Goal: Transaction & Acquisition: Purchase product/service

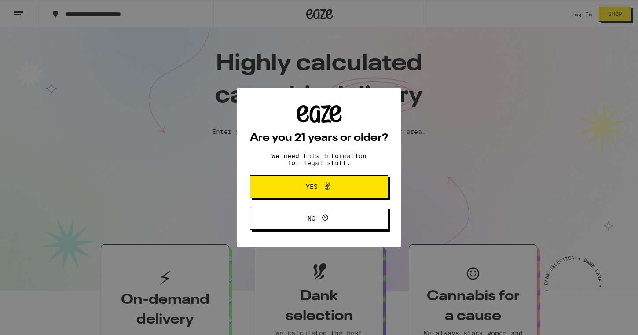
click at [291, 191] on span "Yes" at bounding box center [319, 186] width 67 height 11
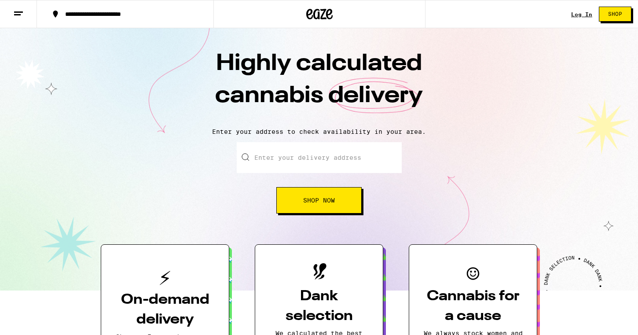
click at [576, 16] on link "Log In" at bounding box center [581, 14] width 21 height 6
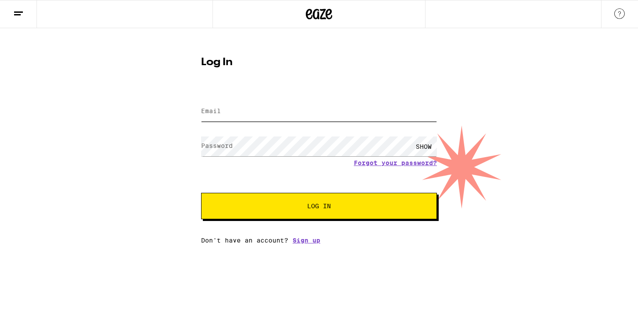
click at [265, 116] on input "Email" at bounding box center [319, 112] width 236 height 20
type input "[EMAIL_ADDRESS][DOMAIN_NAME]"
click at [201, 193] on button "Log In" at bounding box center [319, 206] width 236 height 26
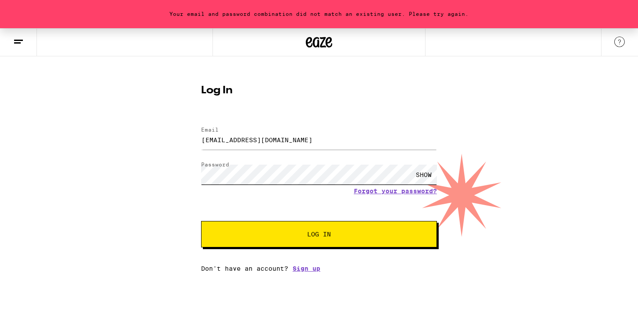
click at [201, 221] on button "Log In" at bounding box center [319, 234] width 236 height 26
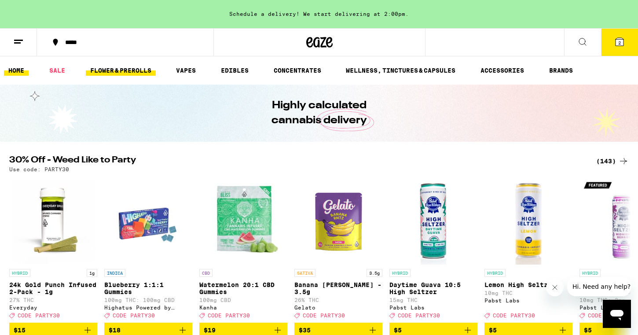
click at [137, 71] on link "FLOWER & PREROLLS" at bounding box center [121, 70] width 70 height 11
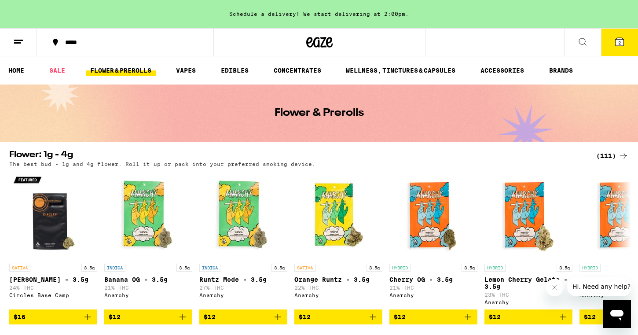
click at [580, 43] on icon at bounding box center [582, 41] width 7 height 7
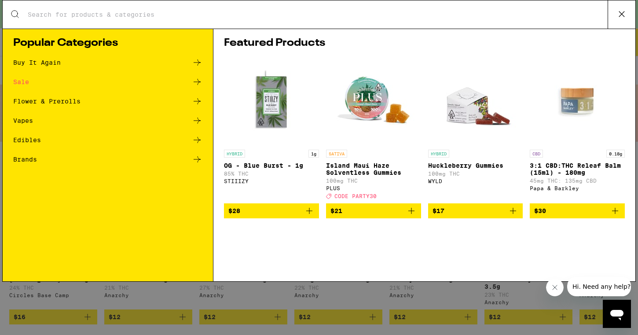
click at [614, 16] on button at bounding box center [622, 14] width 28 height 28
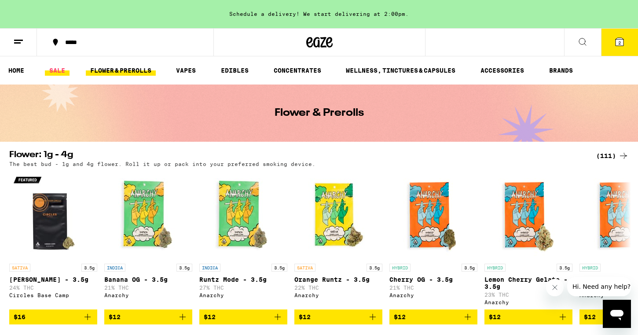
click at [63, 69] on link "SALE" at bounding box center [57, 70] width 25 height 11
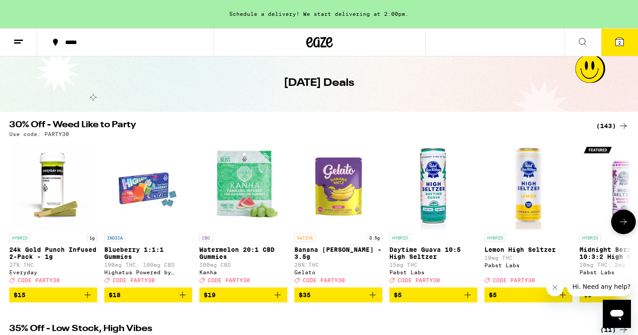
scroll to position [26, 0]
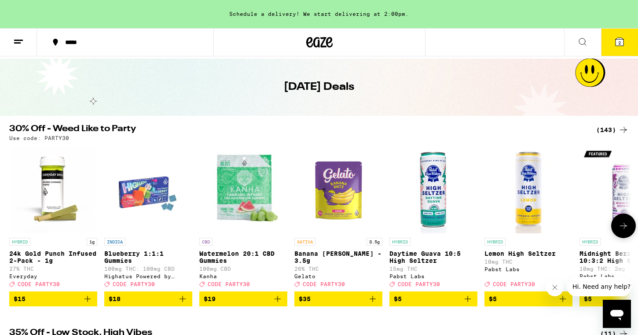
click at [625, 229] on icon at bounding box center [623, 226] width 7 height 6
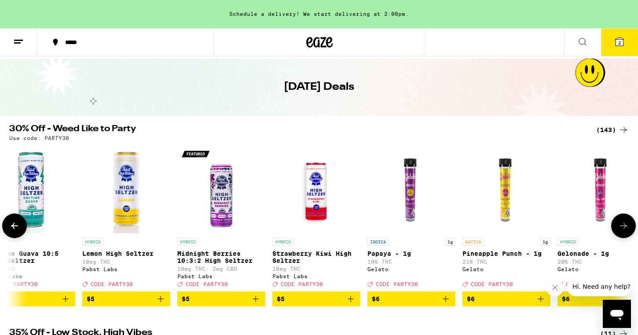
scroll to position [0, 524]
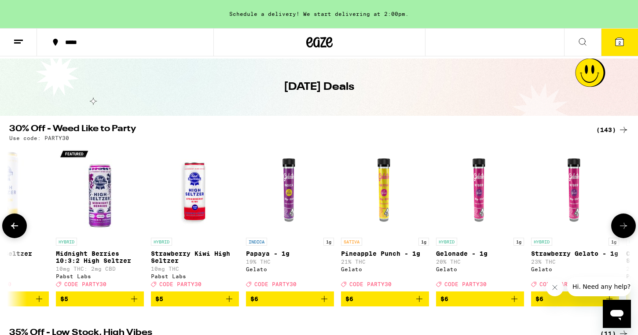
click at [625, 229] on icon at bounding box center [623, 226] width 7 height 6
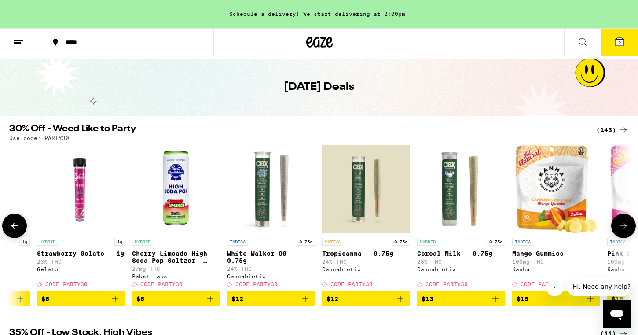
scroll to position [0, 1048]
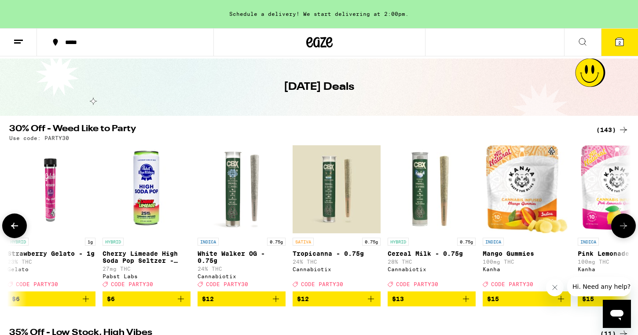
click at [625, 229] on icon at bounding box center [623, 226] width 7 height 6
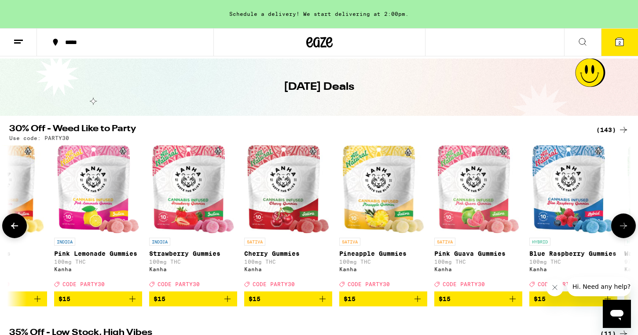
click at [625, 231] on icon at bounding box center [624, 226] width 11 height 11
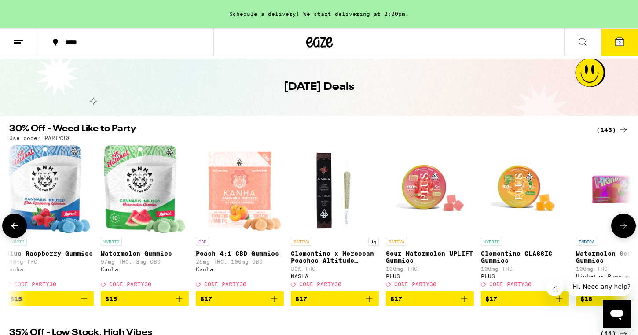
click at [625, 231] on icon at bounding box center [624, 226] width 11 height 11
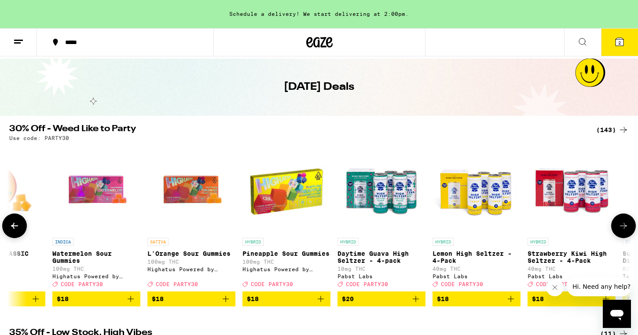
click at [625, 231] on icon at bounding box center [624, 226] width 11 height 11
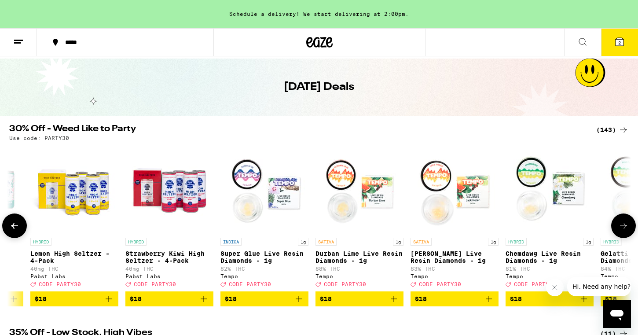
scroll to position [0, 3143]
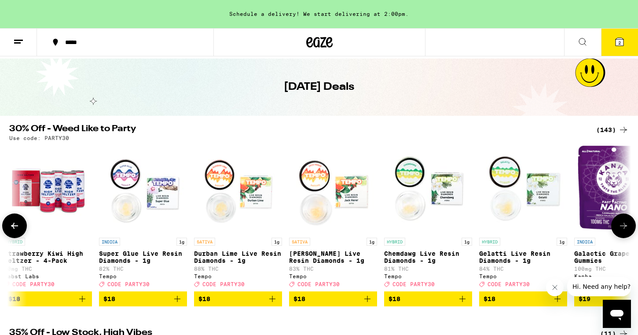
click at [625, 231] on icon at bounding box center [624, 226] width 11 height 11
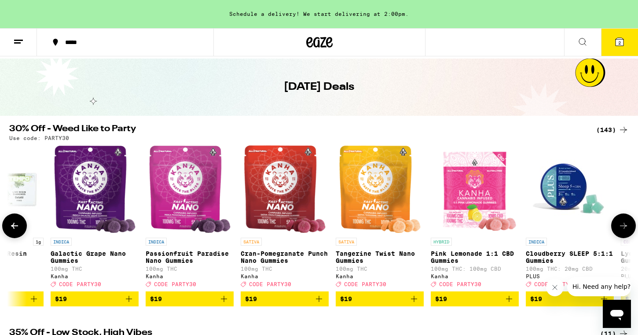
click at [626, 231] on icon at bounding box center [624, 226] width 11 height 11
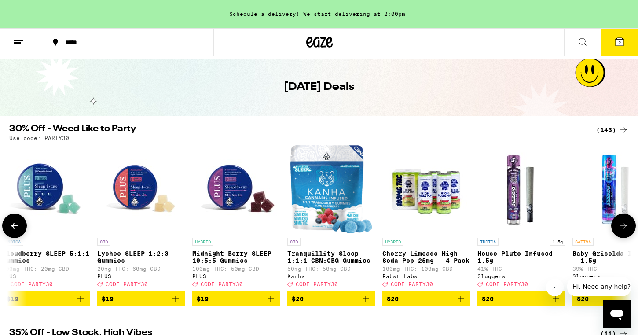
click at [626, 231] on icon at bounding box center [624, 226] width 11 height 11
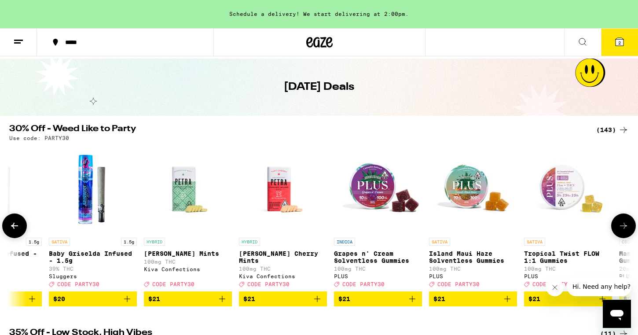
click at [626, 231] on icon at bounding box center [624, 226] width 11 height 11
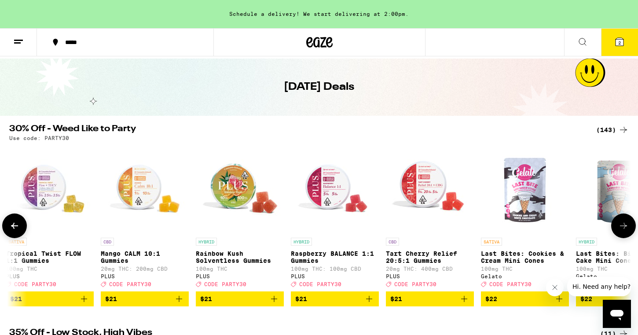
scroll to position [0, 5239]
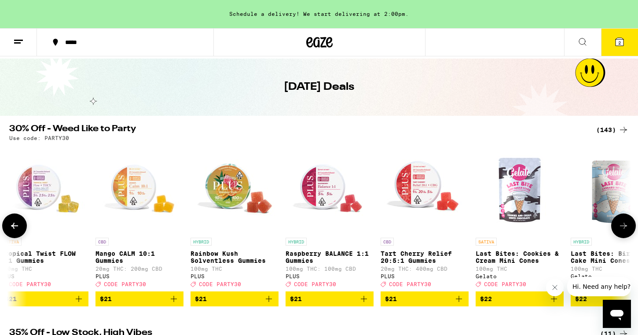
click at [626, 231] on icon at bounding box center [624, 226] width 11 height 11
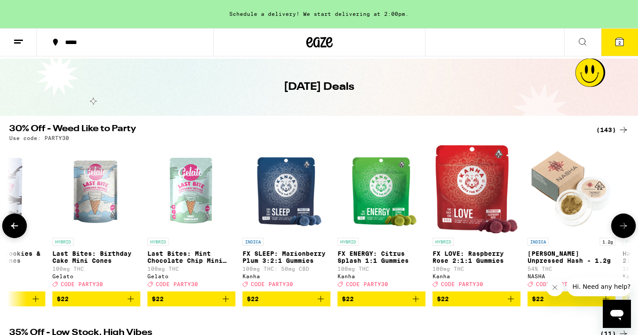
scroll to position [0, 5763]
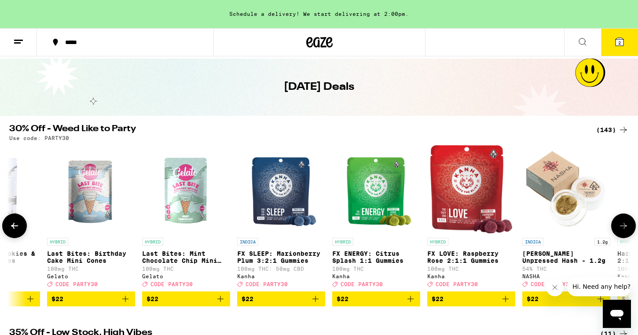
click at [626, 231] on icon at bounding box center [624, 226] width 11 height 11
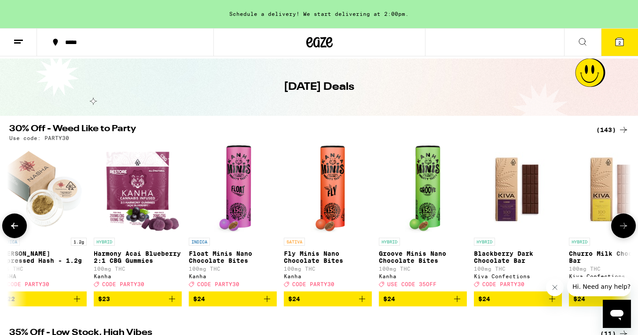
scroll to position [0, 0]
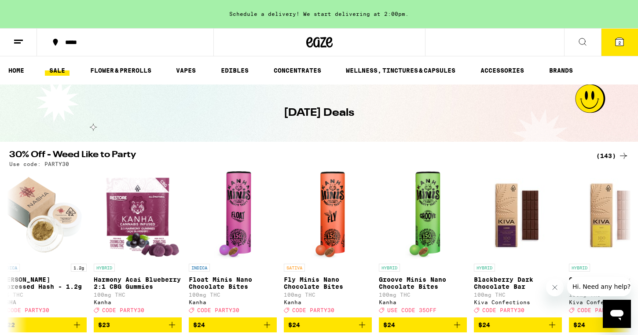
click at [586, 38] on icon at bounding box center [583, 42] width 11 height 11
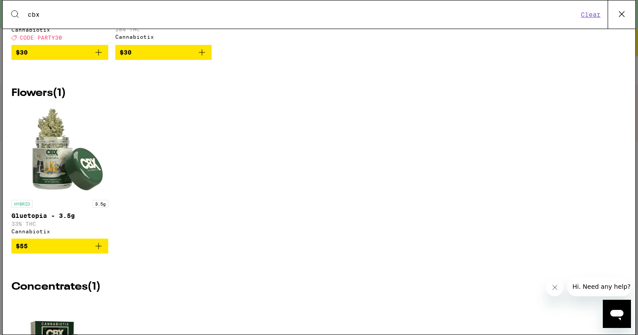
scroll to position [279, 0]
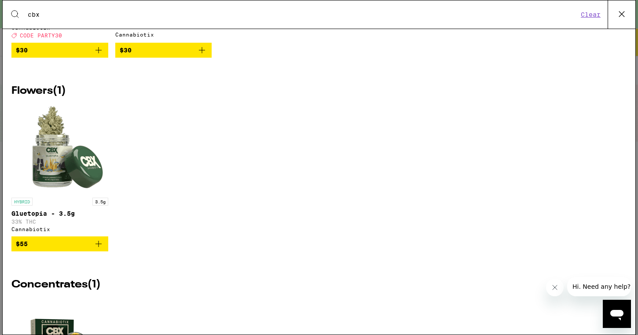
click at [97, 249] on icon "Add to bag" at bounding box center [98, 244] width 11 height 11
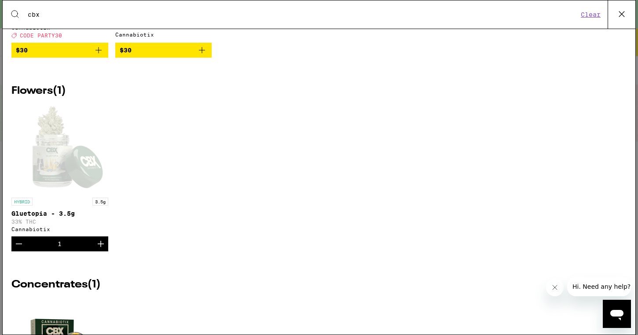
click at [62, 251] on div "1" at bounding box center [59, 243] width 97 height 15
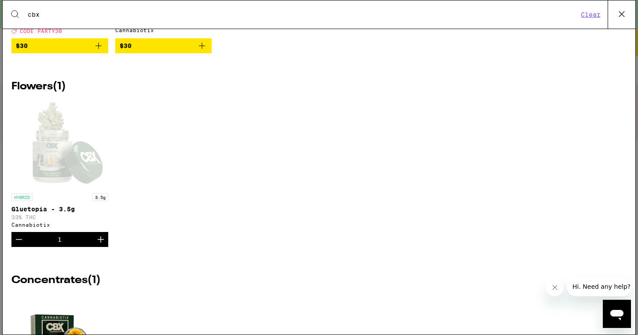
scroll to position [0, 0]
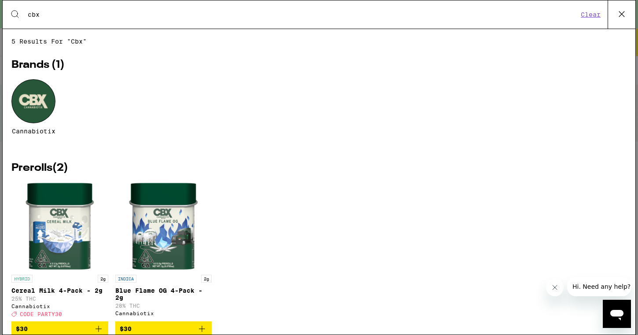
click at [56, 16] on input "cbx" at bounding box center [302, 15] width 551 height 8
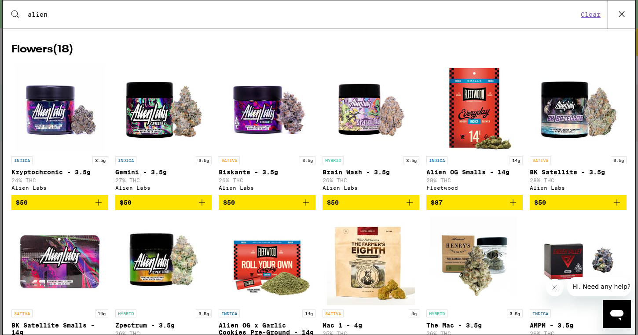
scroll to position [141, 0]
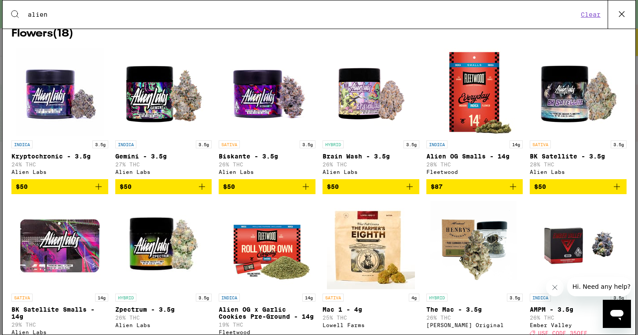
type input "alien"
click at [99, 192] on icon "Add to bag" at bounding box center [98, 186] width 11 height 11
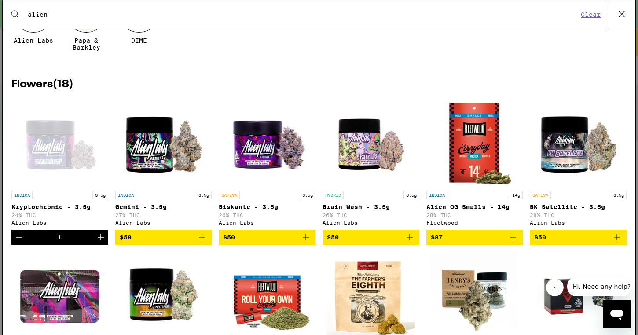
scroll to position [116, 0]
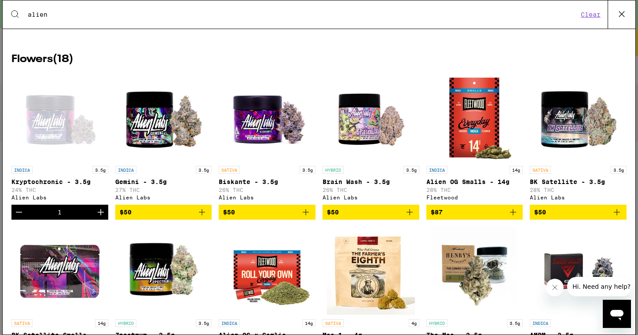
click at [58, 216] on div "1" at bounding box center [60, 212] width 4 height 7
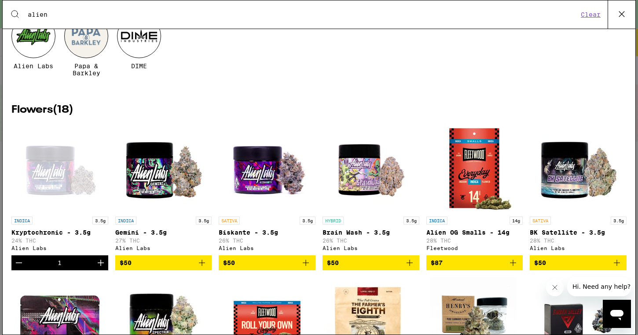
scroll to position [0, 0]
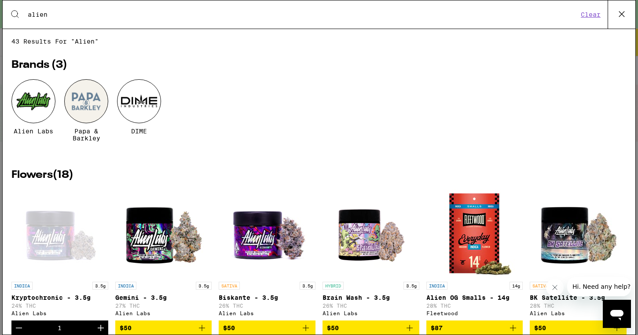
click at [616, 18] on icon at bounding box center [621, 13] width 13 height 13
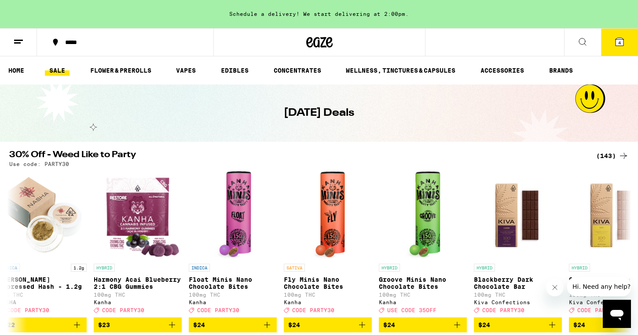
click at [614, 42] on button "4" at bounding box center [619, 42] width 37 height 27
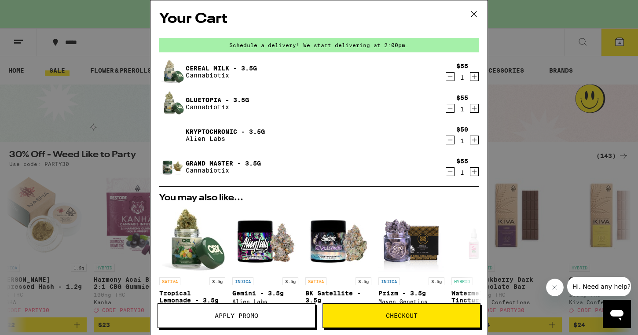
click at [196, 70] on link "Cereal Milk - 3.5g" at bounding box center [221, 68] width 71 height 7
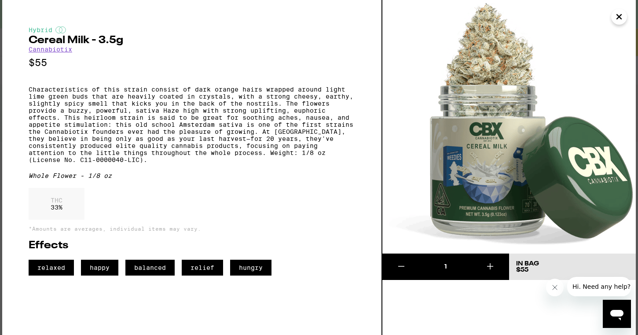
click at [64, 52] on link "Cannabiotix" at bounding box center [51, 49] width 44 height 7
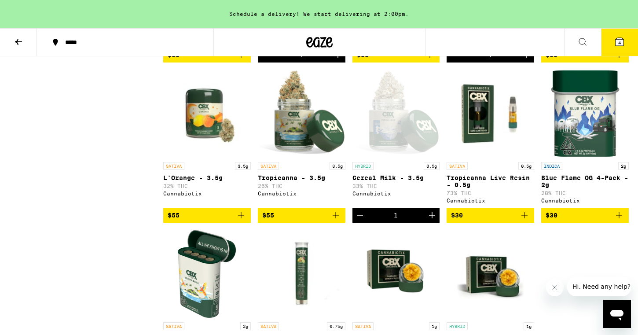
scroll to position [741, 0]
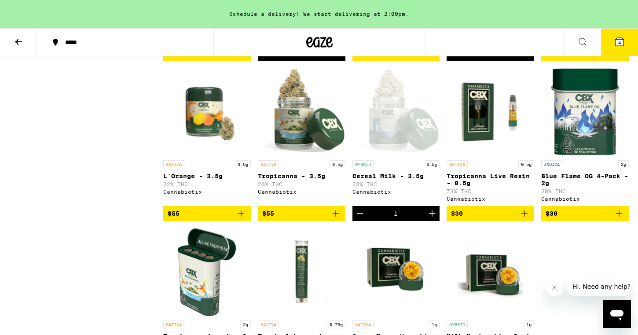
click at [358, 219] on icon "Decrement" at bounding box center [360, 213] width 11 height 11
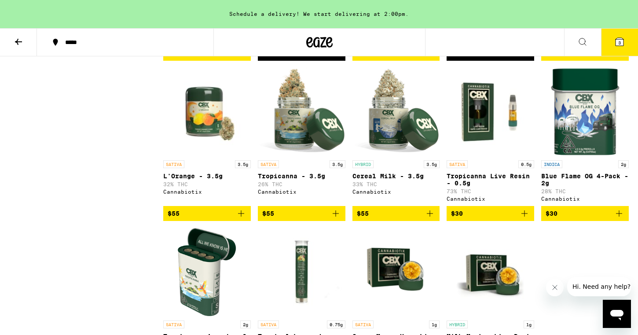
click at [433, 219] on icon "Add to bag" at bounding box center [430, 213] width 11 height 11
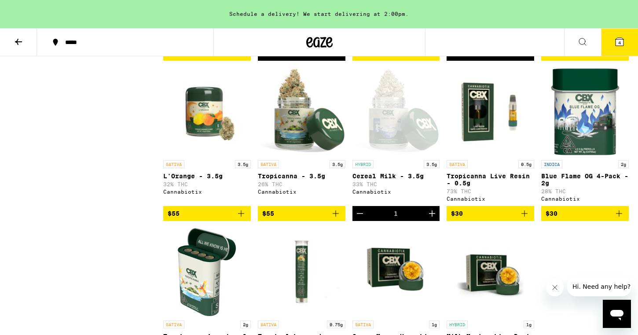
click at [620, 44] on span "4" at bounding box center [620, 42] width 3 height 5
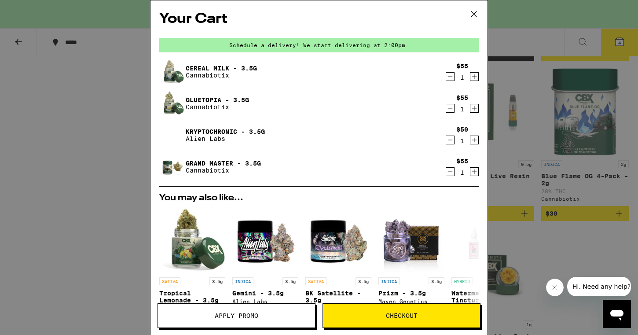
click at [447, 173] on icon "Decrement" at bounding box center [450, 171] width 8 height 11
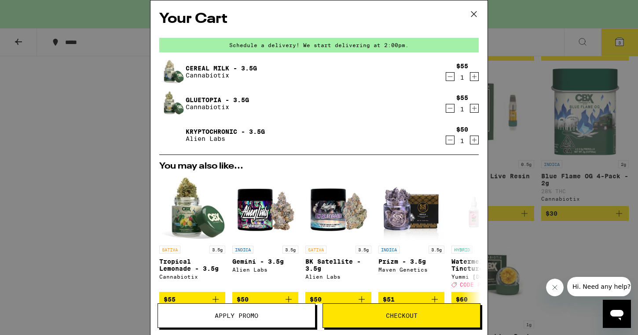
click at [74, 144] on div "Your Cart Schedule a delivery! We start delivering at 2:00pm. Cereal Milk - 3.5…" at bounding box center [319, 167] width 638 height 335
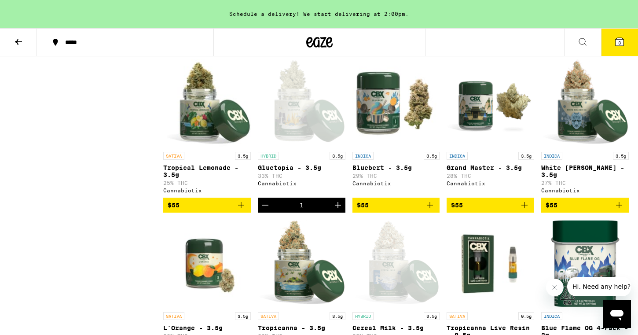
scroll to position [588, 0]
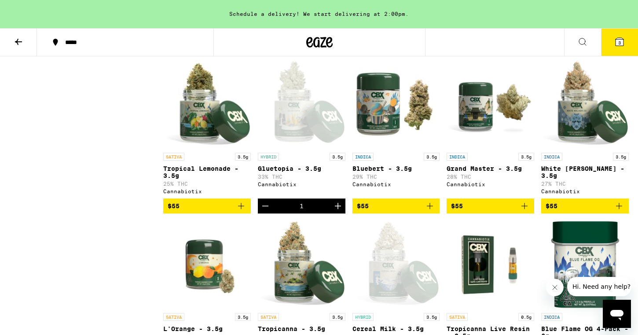
click at [262, 211] on icon "Decrement" at bounding box center [265, 206] width 11 height 11
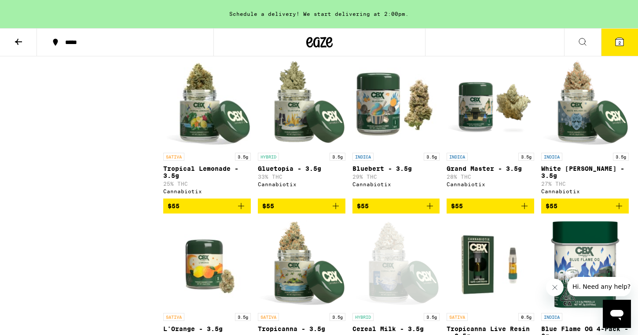
click at [619, 43] on span "2" at bounding box center [620, 42] width 3 height 5
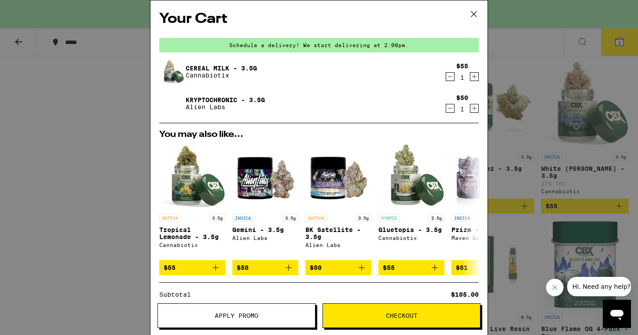
click at [474, 17] on icon at bounding box center [474, 13] width 13 height 13
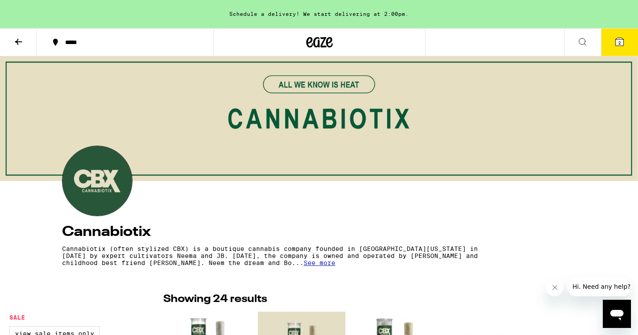
click at [584, 44] on icon at bounding box center [583, 42] width 11 height 11
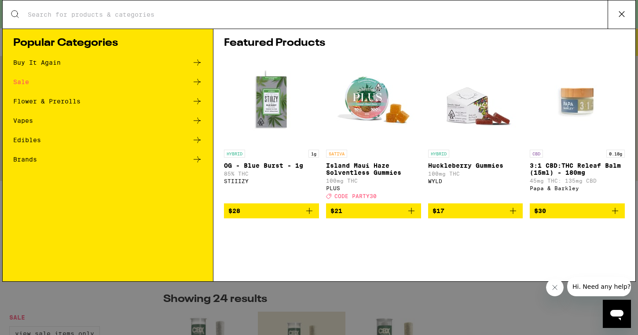
click at [626, 11] on icon at bounding box center [621, 13] width 13 height 13
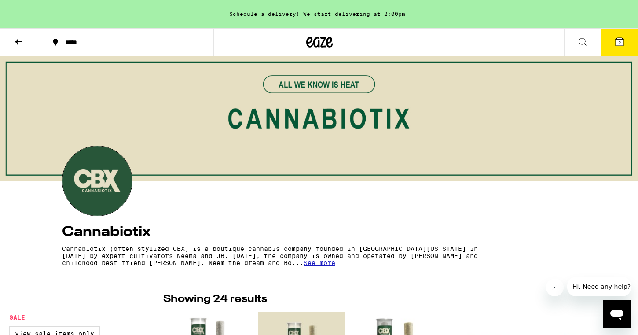
click at [578, 40] on icon at bounding box center [583, 42] width 11 height 11
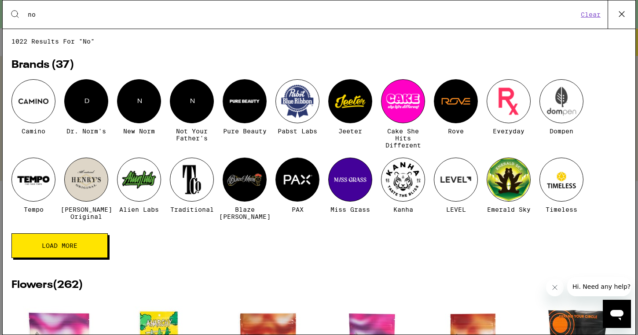
type input "n"
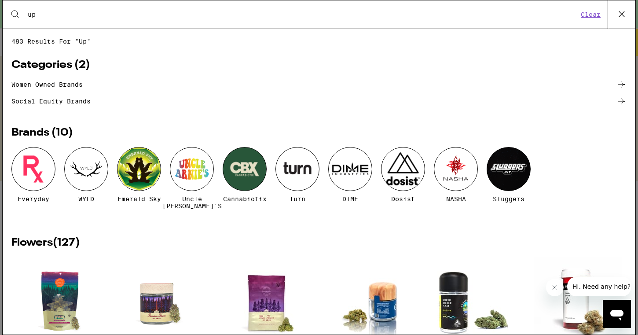
type input "u"
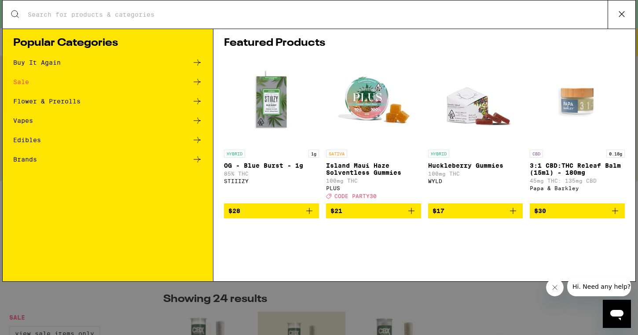
click at [52, 103] on div "Flower & Prerolls" at bounding box center [46, 101] width 67 height 6
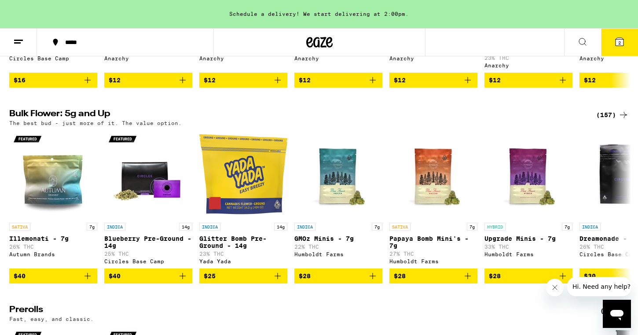
scroll to position [241, 0]
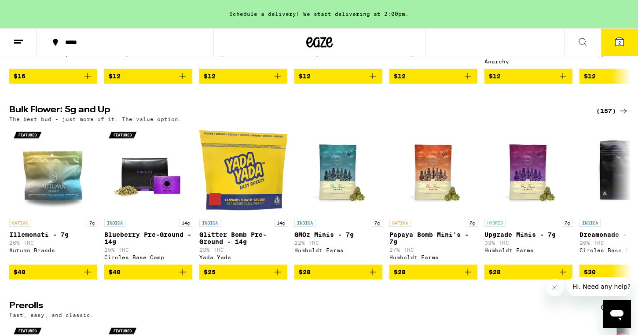
click at [623, 116] on icon at bounding box center [624, 111] width 11 height 11
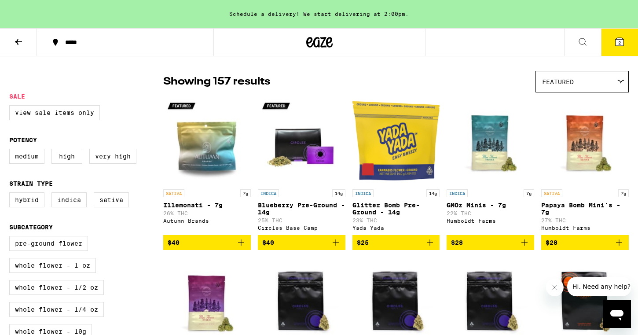
scroll to position [64, 0]
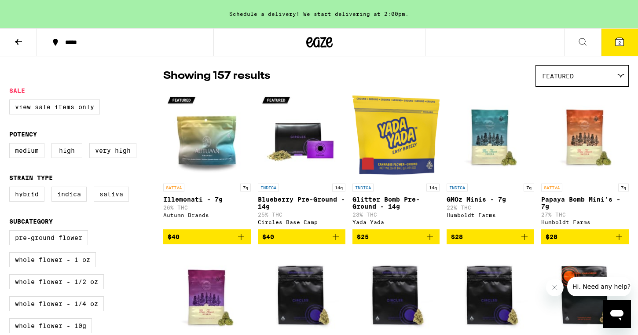
click at [125, 200] on label "Sativa" at bounding box center [111, 194] width 35 height 15
click at [11, 188] on input "Sativa" at bounding box center [11, 188] width 0 height 0
checkbox input "true"
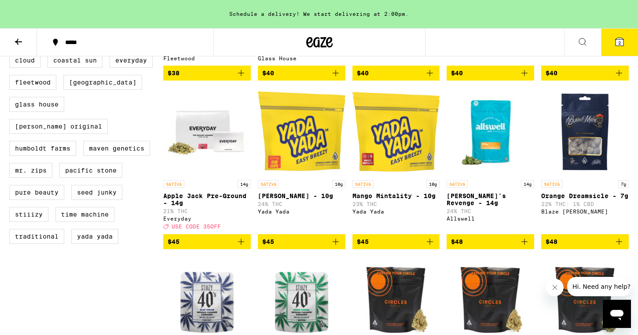
scroll to position [529, 0]
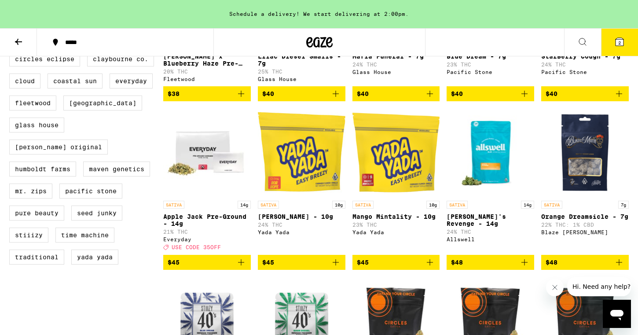
click at [23, 41] on icon at bounding box center [18, 42] width 11 height 11
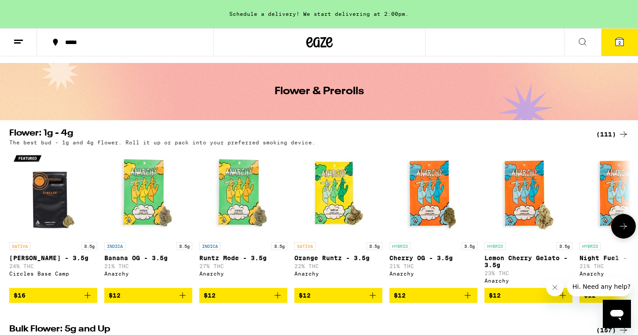
scroll to position [42, 0]
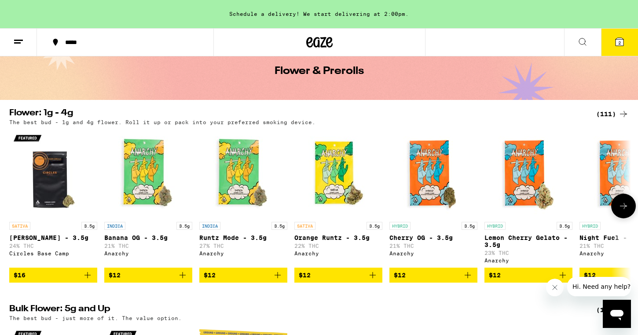
click at [624, 207] on icon at bounding box center [623, 206] width 7 height 6
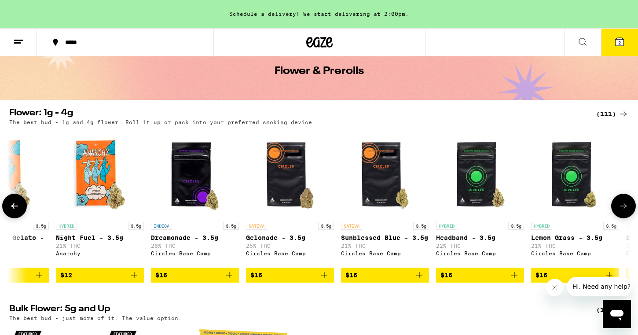
click at [624, 207] on icon at bounding box center [623, 206] width 7 height 6
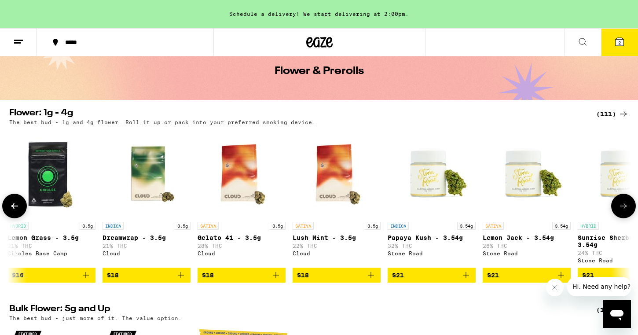
click at [624, 207] on icon at bounding box center [623, 206] width 7 height 6
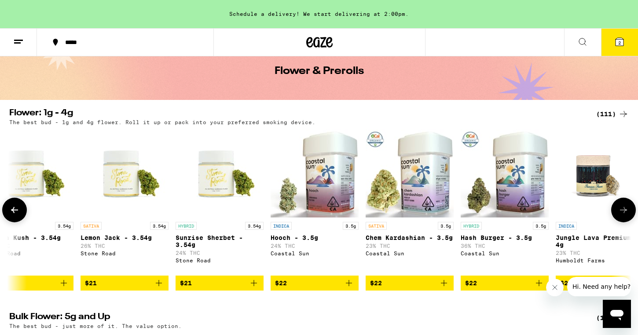
scroll to position [0, 1572]
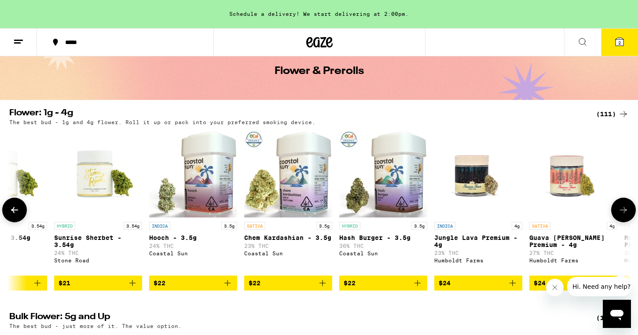
click at [624, 207] on button at bounding box center [624, 210] width 25 height 25
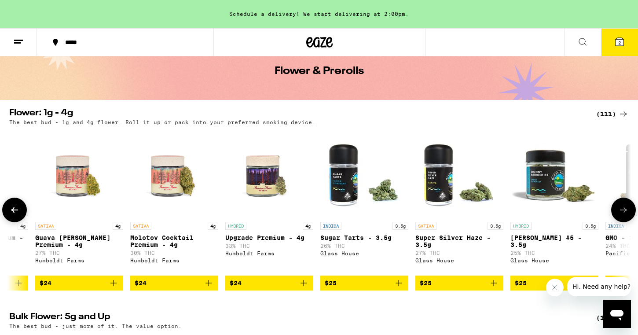
scroll to position [0, 2096]
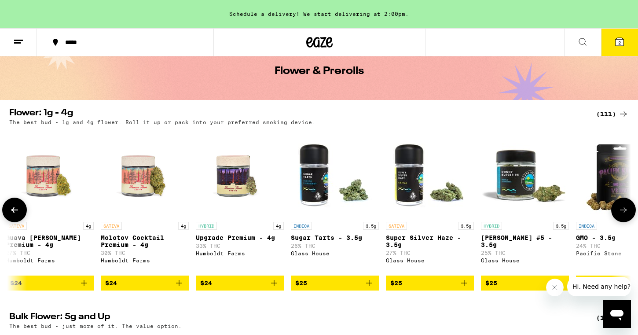
click at [624, 207] on button at bounding box center [624, 210] width 25 height 25
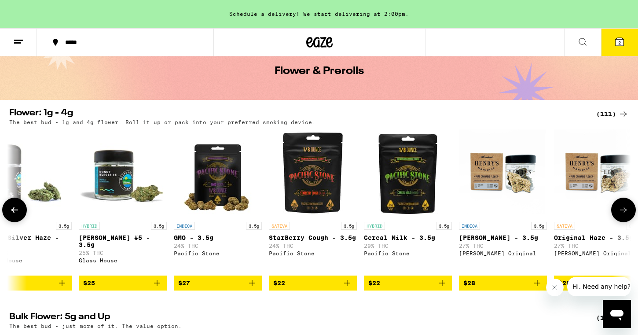
scroll to position [0, 2620]
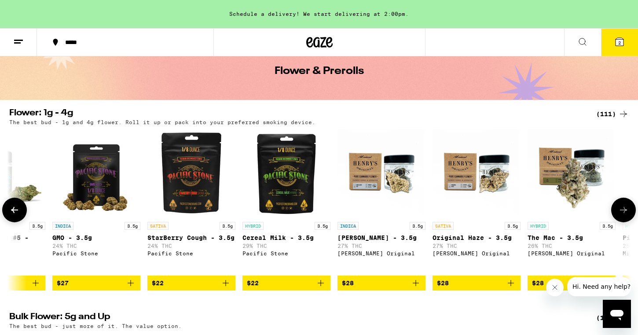
click at [624, 207] on button at bounding box center [624, 210] width 25 height 25
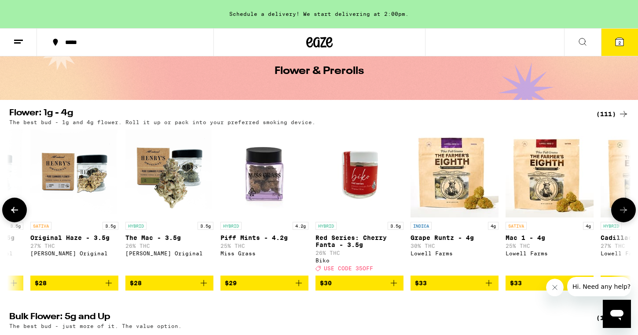
scroll to position [0, 3143]
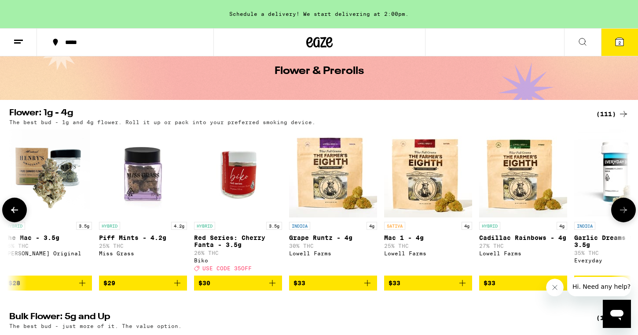
click at [624, 207] on button at bounding box center [624, 210] width 25 height 25
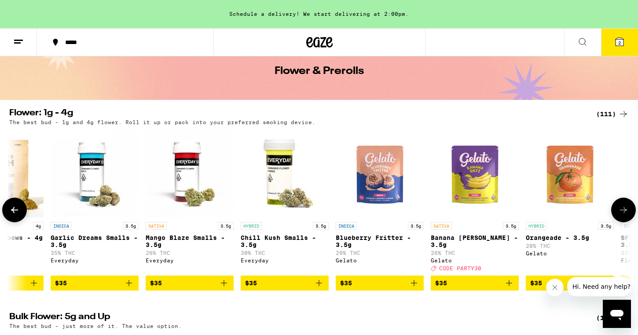
click at [624, 207] on button at bounding box center [624, 210] width 25 height 25
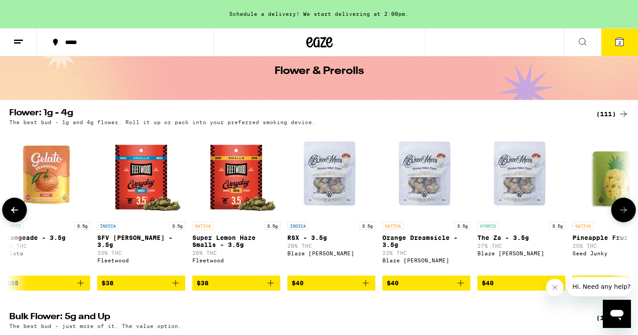
click at [624, 207] on button at bounding box center [624, 210] width 25 height 25
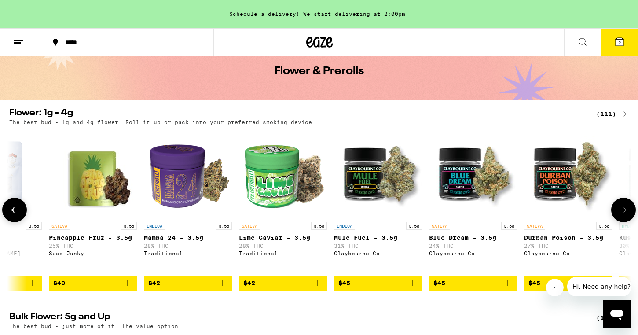
click at [624, 207] on button at bounding box center [624, 210] width 25 height 25
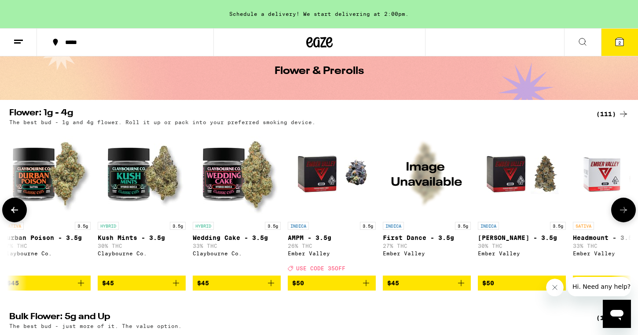
scroll to position [0, 5239]
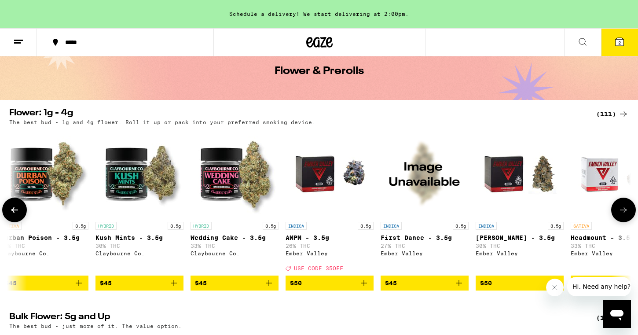
click at [624, 207] on button at bounding box center [624, 210] width 25 height 25
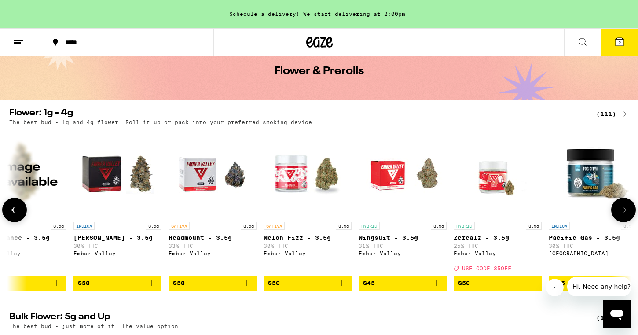
scroll to position [0, 5763]
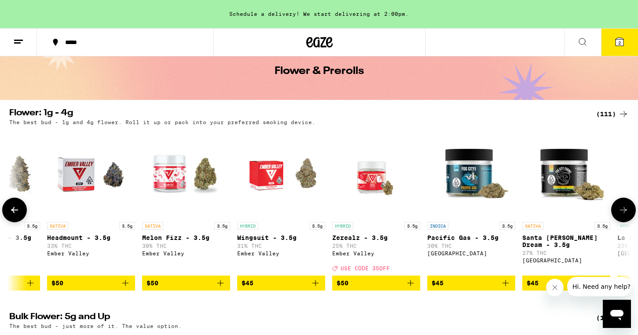
click at [624, 207] on button at bounding box center [624, 210] width 25 height 25
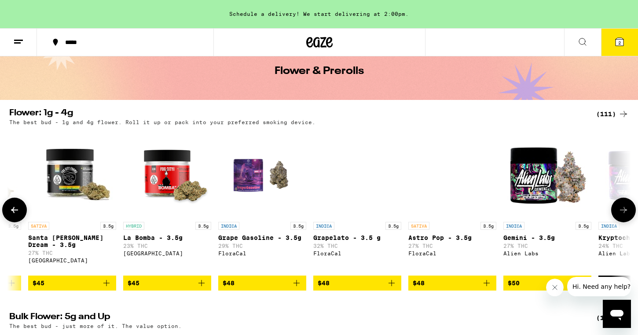
scroll to position [0, 6287]
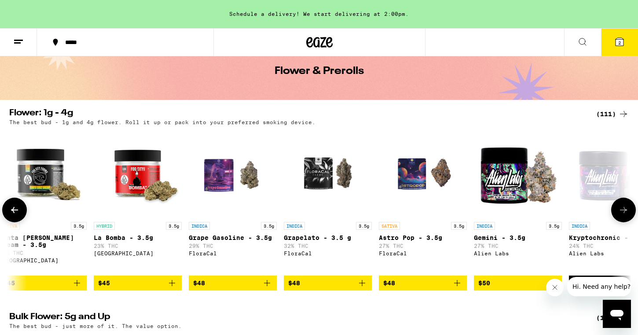
click at [624, 207] on button at bounding box center [624, 210] width 25 height 25
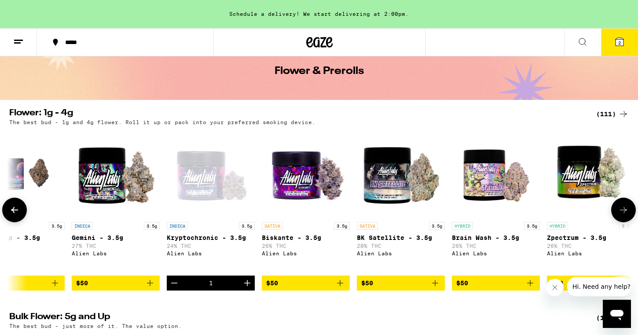
scroll to position [0, 6811]
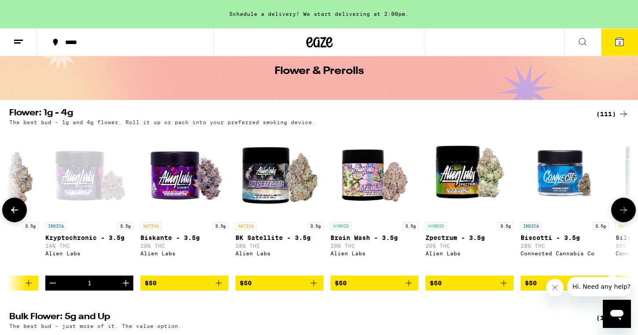
click at [624, 207] on button at bounding box center [624, 210] width 25 height 25
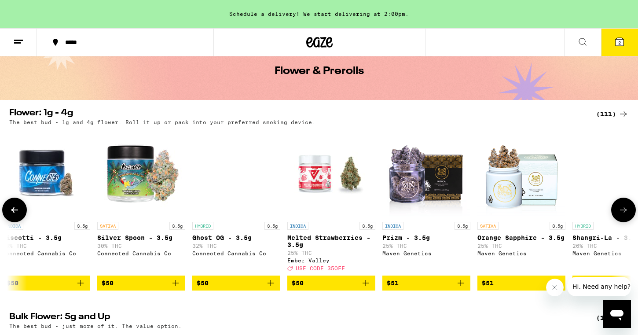
scroll to position [0, 7335]
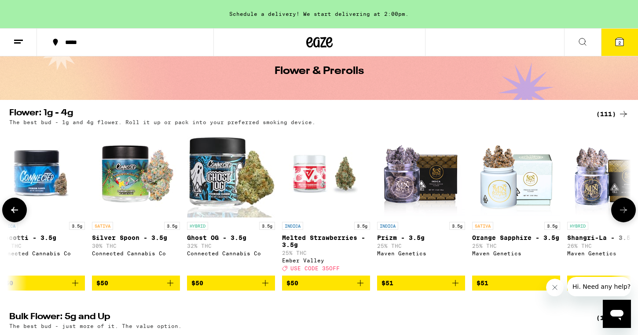
click at [627, 215] on icon at bounding box center [624, 210] width 11 height 11
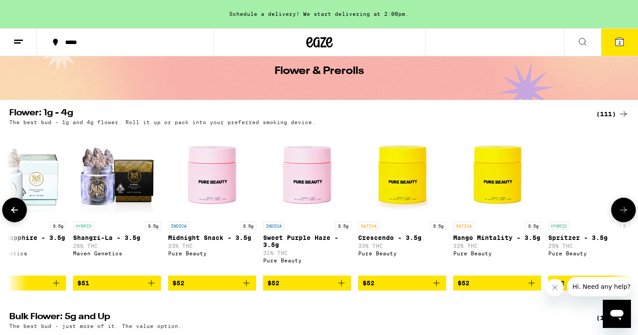
scroll to position [0, 7859]
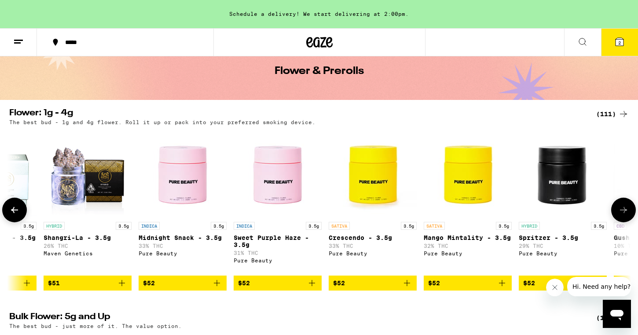
click at [13, 215] on icon at bounding box center [14, 210] width 11 height 11
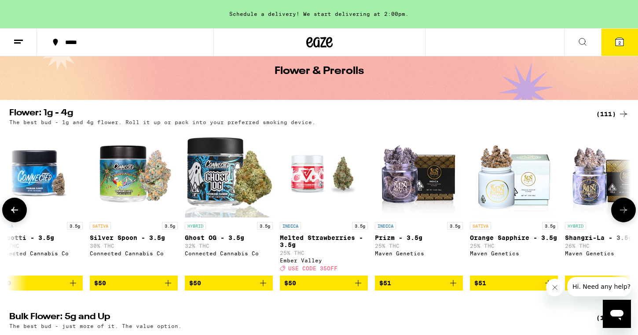
scroll to position [0, 7335]
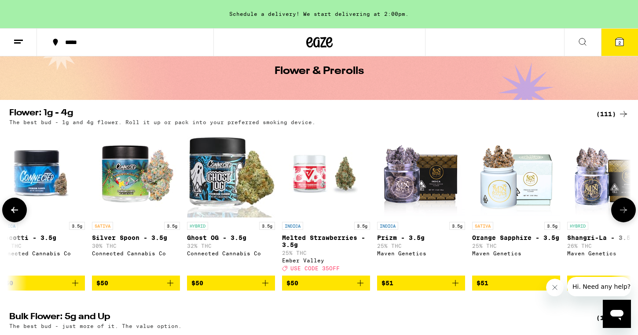
click at [501, 288] on span "$51" at bounding box center [516, 283] width 79 height 11
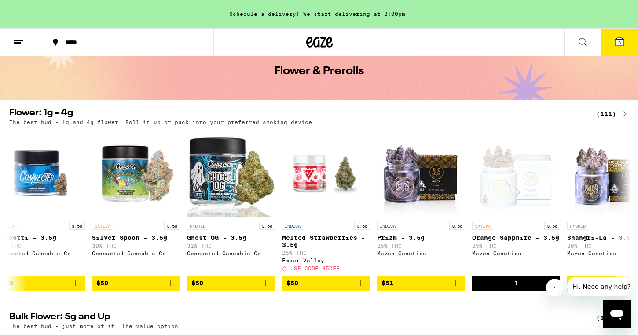
click at [622, 38] on icon at bounding box center [620, 42] width 8 height 8
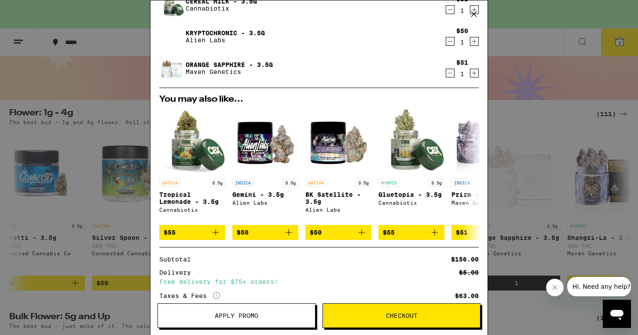
scroll to position [133, 0]
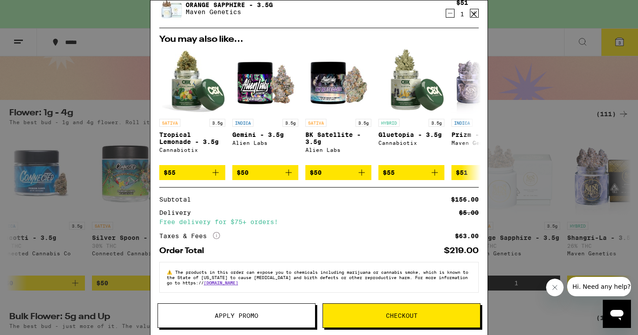
click at [363, 316] on span "Checkout" at bounding box center [401, 316] width 157 height 6
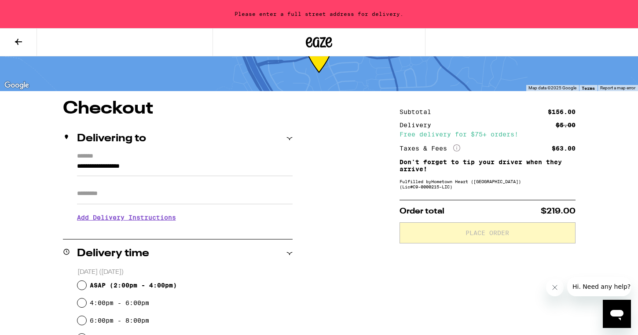
scroll to position [41, 0]
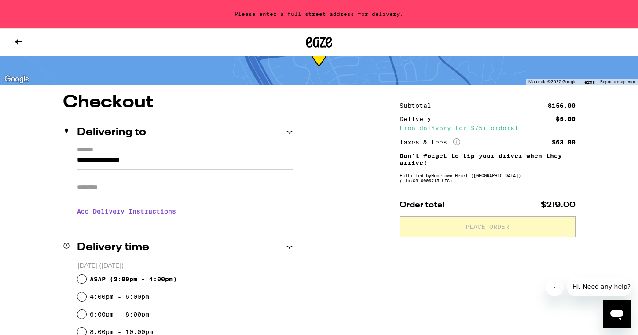
click at [240, 162] on input "**********" at bounding box center [185, 162] width 216 height 15
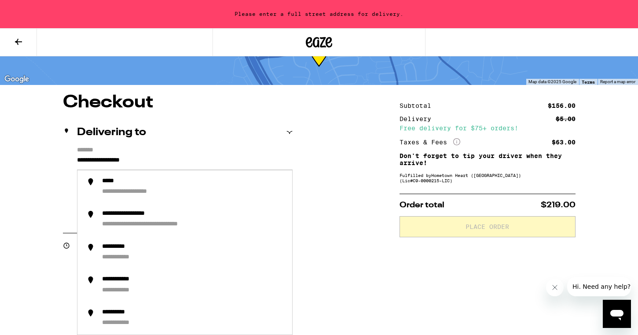
click at [193, 160] on input "**********" at bounding box center [185, 162] width 216 height 15
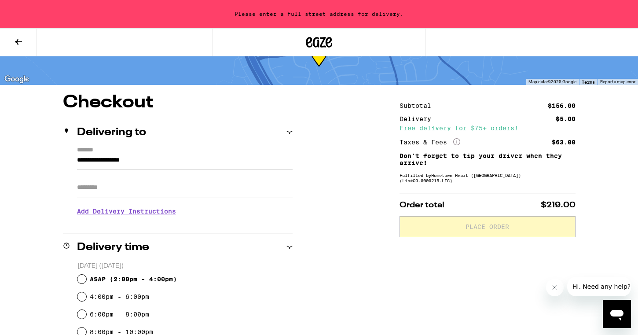
click at [97, 187] on input "Apt/Suite" at bounding box center [185, 187] width 216 height 21
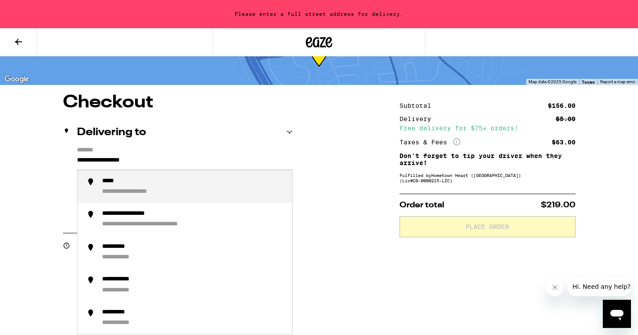
click at [162, 162] on input "**********" at bounding box center [185, 162] width 216 height 15
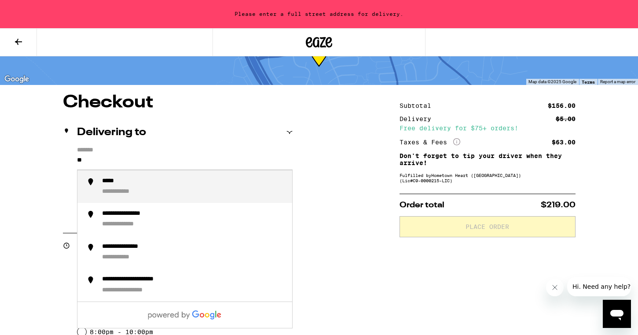
type input "*"
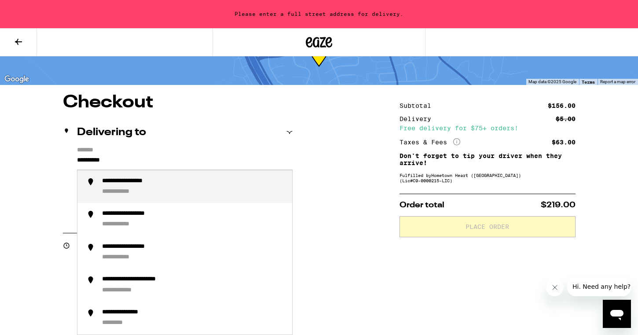
click at [157, 190] on div "**********" at bounding box center [193, 186] width 183 height 19
type input "**********"
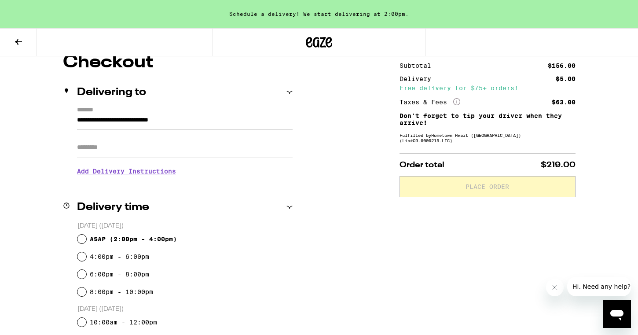
scroll to position [82, 0]
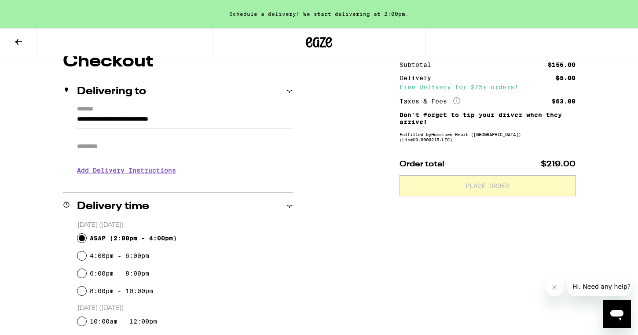
click at [82, 237] on input "ASAP ( 2:00pm - 4:00pm )" at bounding box center [81, 238] width 9 height 9
radio input "true"
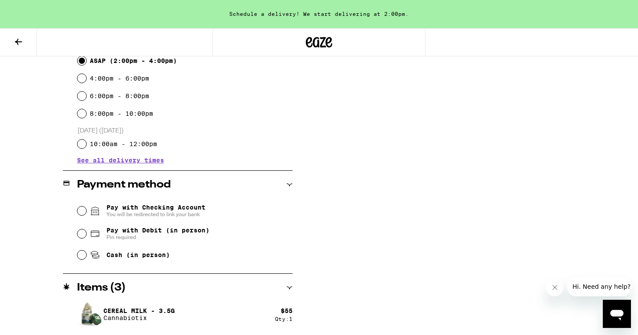
scroll to position [264, 0]
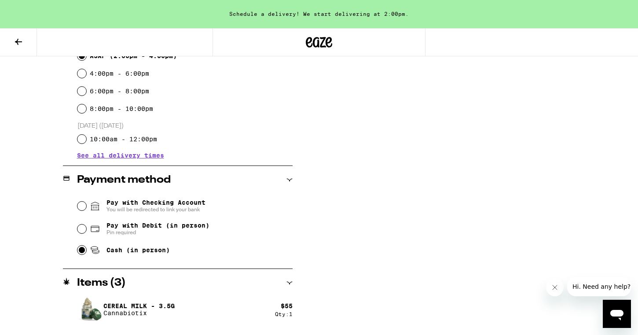
click at [84, 251] on input "Cash (in person)" at bounding box center [81, 250] width 9 height 9
radio input "true"
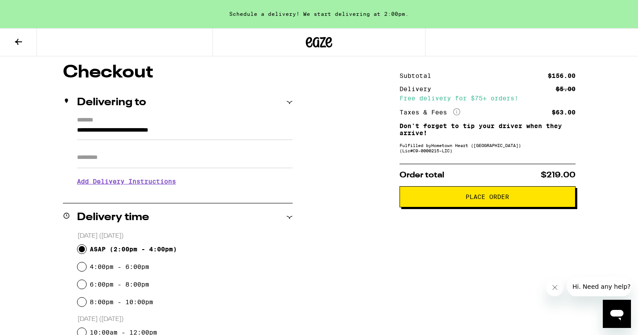
scroll to position [70, 0]
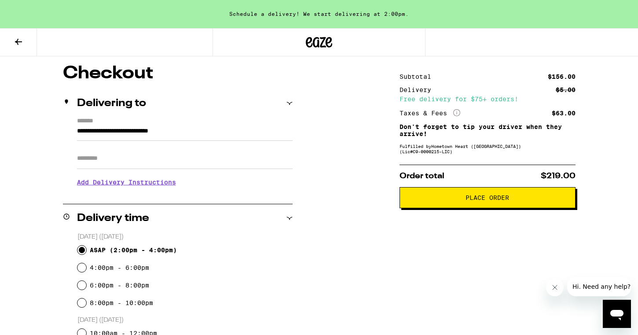
click at [438, 205] on button "Place Order" at bounding box center [488, 197] width 176 height 21
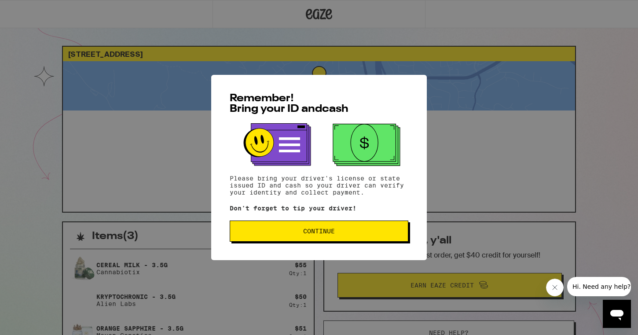
click at [348, 230] on span "Continue" at bounding box center [319, 231] width 164 height 6
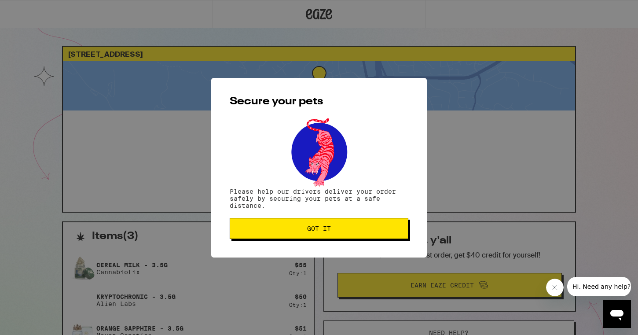
click at [348, 230] on span "Got it" at bounding box center [319, 228] width 164 height 6
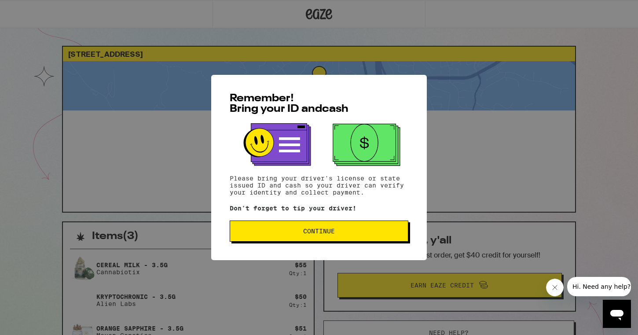
click at [240, 234] on span "Continue" at bounding box center [319, 231] width 164 height 6
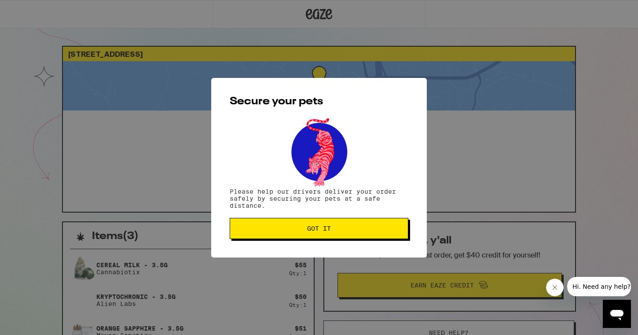
click at [255, 225] on button "Got it" at bounding box center [319, 228] width 179 height 21
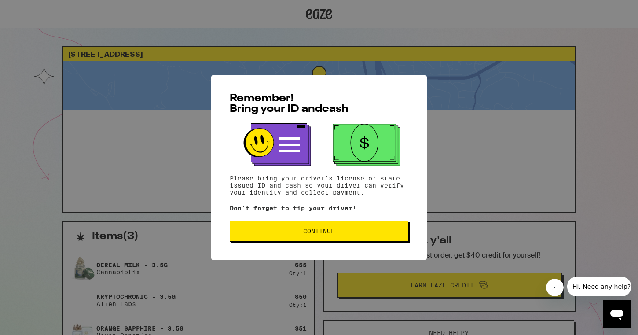
click at [272, 234] on span "Continue" at bounding box center [319, 231] width 164 height 6
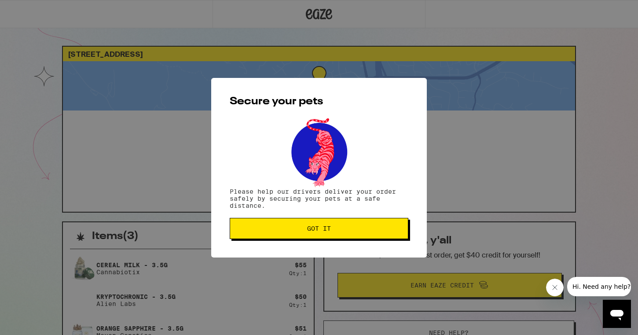
click at [272, 235] on button "Got it" at bounding box center [319, 228] width 179 height 21
